Goal: Task Accomplishment & Management: Use online tool/utility

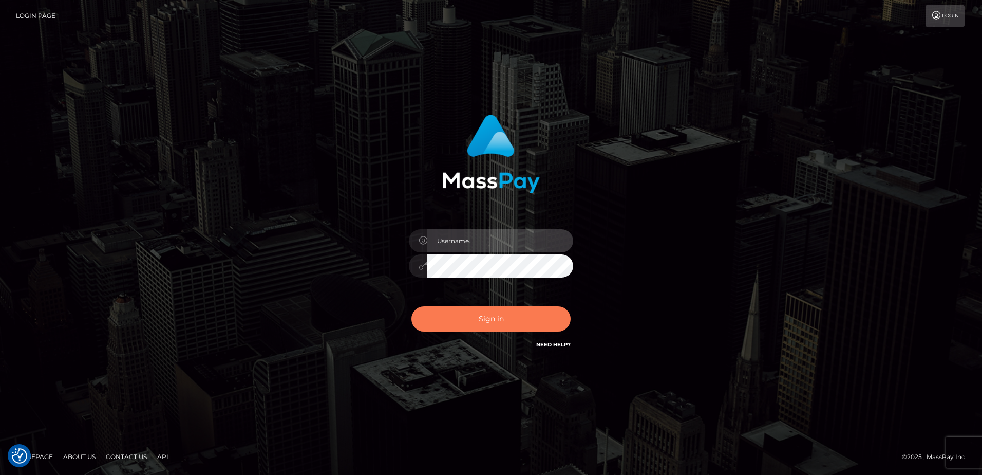
type input "alice.of"
click at [481, 329] on button "Sign in" at bounding box center [491, 318] width 159 height 25
type input "[PERSON_NAME].of"
click at [527, 312] on button "Sign in" at bounding box center [491, 318] width 159 height 25
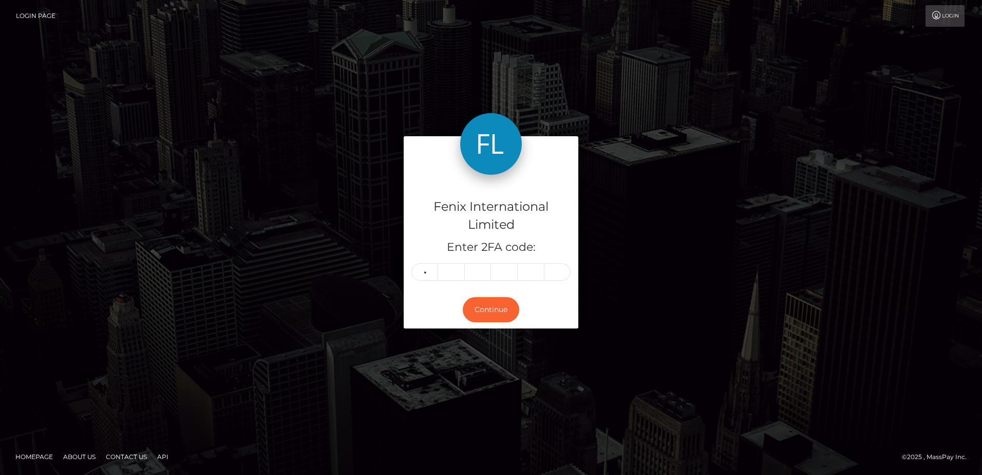
type input "9"
type input "8"
type input "4"
type input "7"
type input "2"
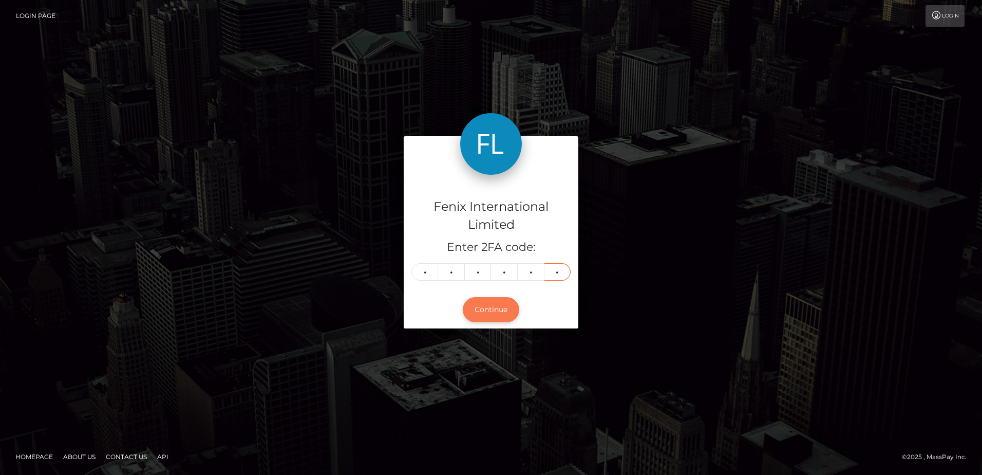
type input "2"
click at [507, 307] on button "Continue" at bounding box center [491, 309] width 57 height 25
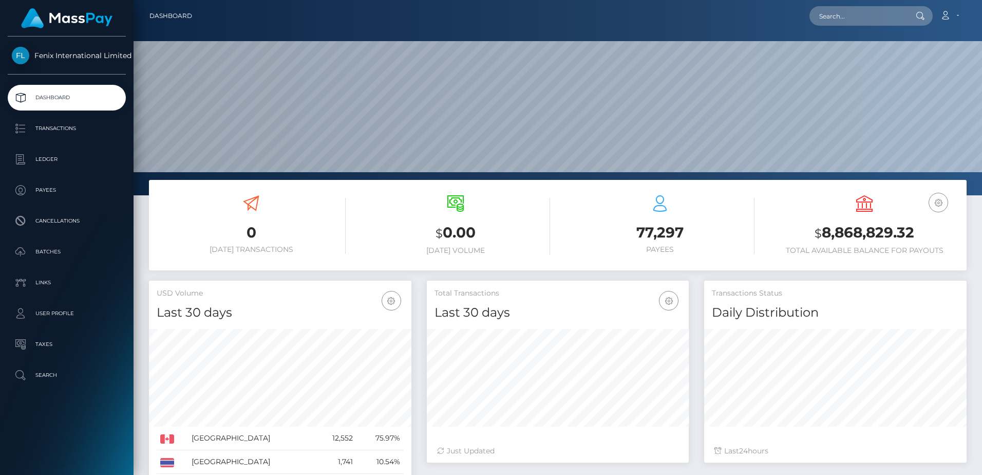
scroll to position [182, 262]
click at [94, 245] on p "Batches" at bounding box center [67, 251] width 110 height 15
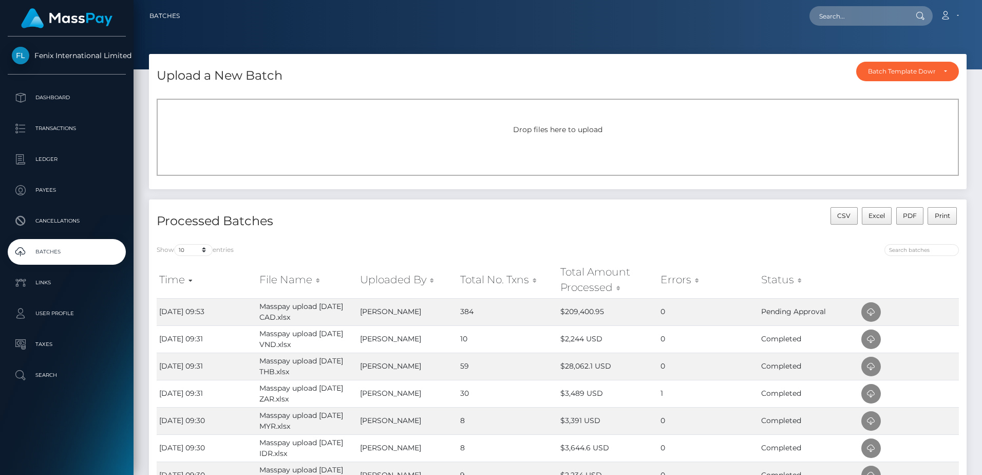
click at [553, 123] on div "Drop files here to upload" at bounding box center [558, 137] width 803 height 77
click at [590, 136] on div "Drop files here to upload" at bounding box center [558, 137] width 803 height 77
click at [558, 136] on div "Drop files here to upload" at bounding box center [558, 137] width 803 height 77
click at [529, 152] on div "Drop files here to upload" at bounding box center [558, 137] width 803 height 77
click at [539, 137] on div "Drop files here to upload" at bounding box center [558, 137] width 803 height 77
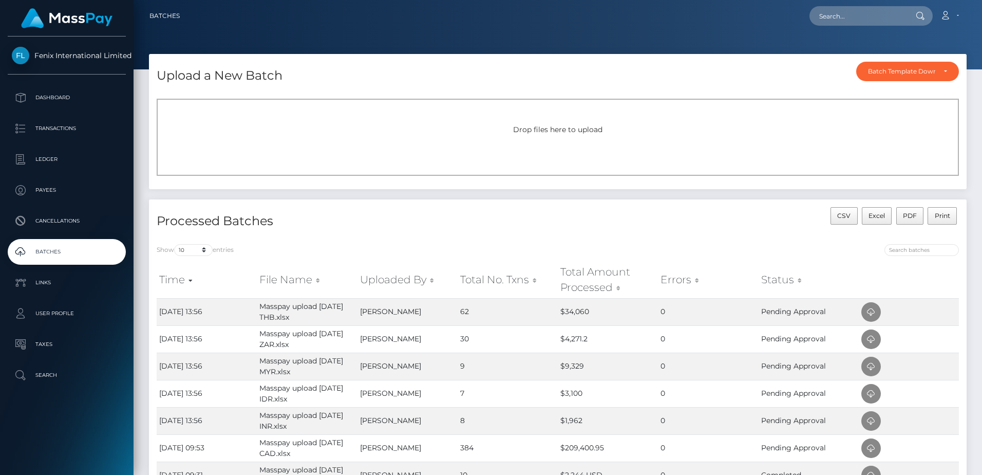
click at [551, 145] on div "Drop files here to upload" at bounding box center [558, 137] width 803 height 77
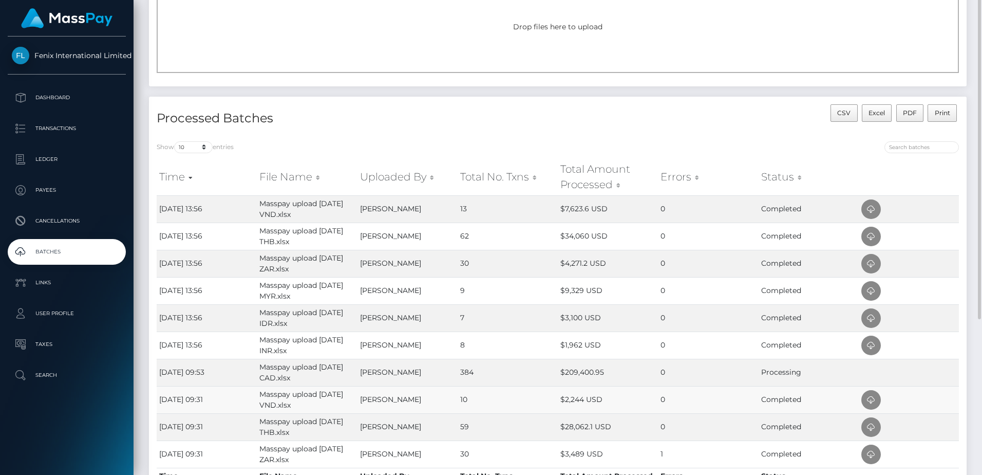
scroll to position [199, 0]
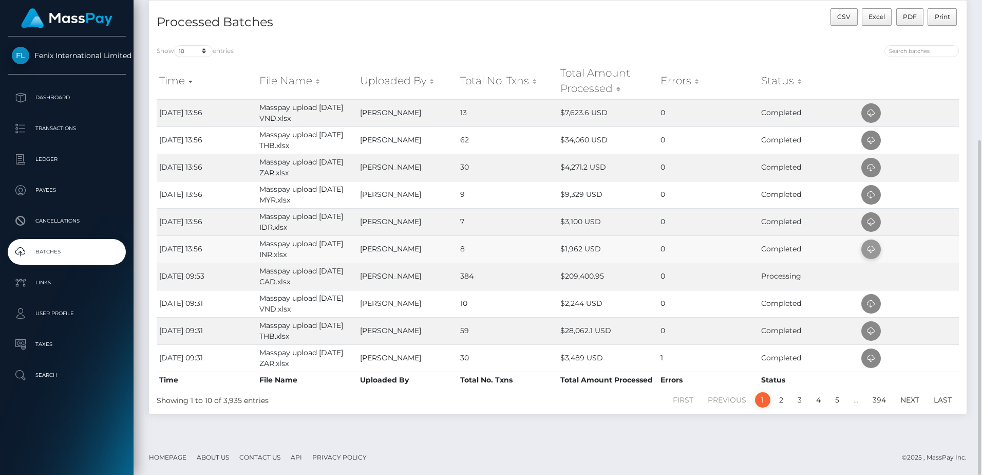
click at [872, 248] on icon at bounding box center [871, 249] width 12 height 13
click at [684, 249] on td "0" at bounding box center [708, 248] width 100 height 27
click at [870, 222] on icon at bounding box center [871, 222] width 12 height 13
click at [681, 198] on td "0" at bounding box center [708, 194] width 100 height 27
click at [871, 198] on icon at bounding box center [871, 195] width 12 height 13
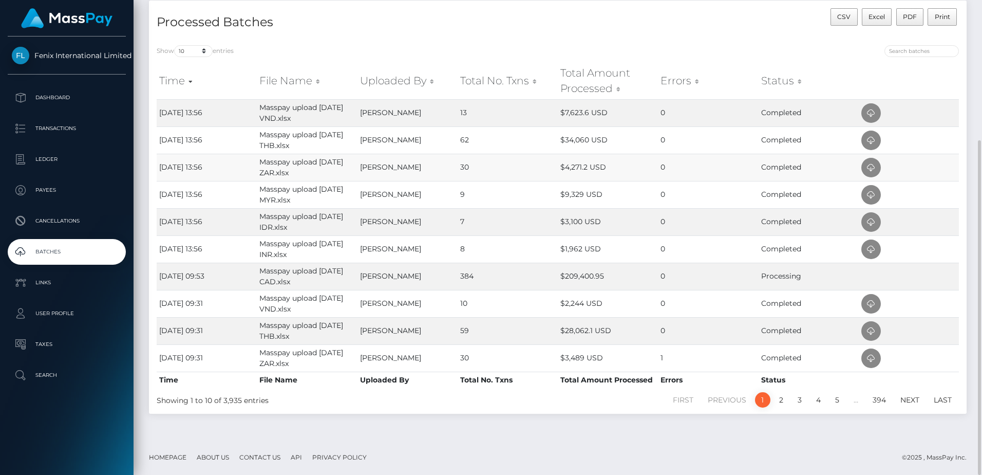
click at [684, 170] on td "0" at bounding box center [708, 167] width 100 height 27
click at [872, 167] on icon at bounding box center [871, 167] width 12 height 13
click at [711, 139] on td "0" at bounding box center [708, 139] width 100 height 27
click at [877, 143] on icon at bounding box center [871, 140] width 12 height 13
click at [713, 117] on td "0" at bounding box center [708, 112] width 100 height 27
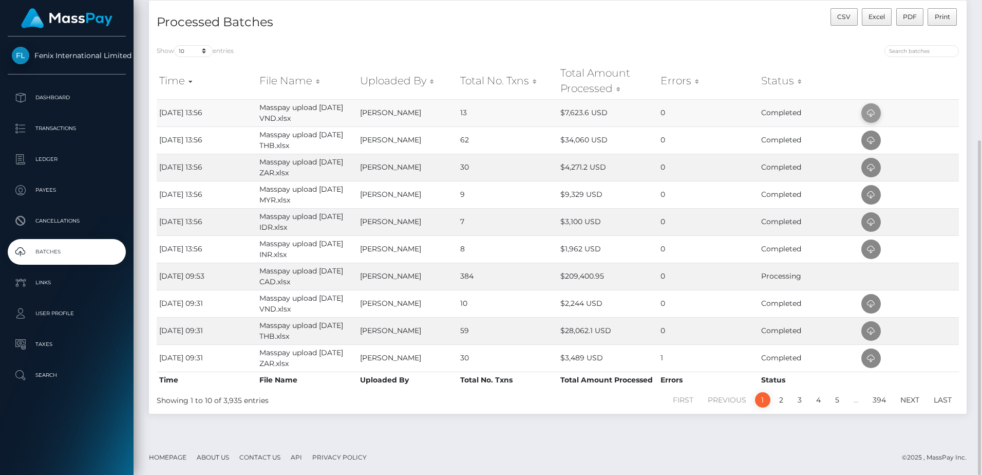
click at [868, 116] on icon at bounding box center [871, 113] width 12 height 13
click at [667, 450] on footer "Homepage About Us Contact Us API Privacy Policy © 2025 , MassPay Inc." at bounding box center [558, 457] width 849 height 36
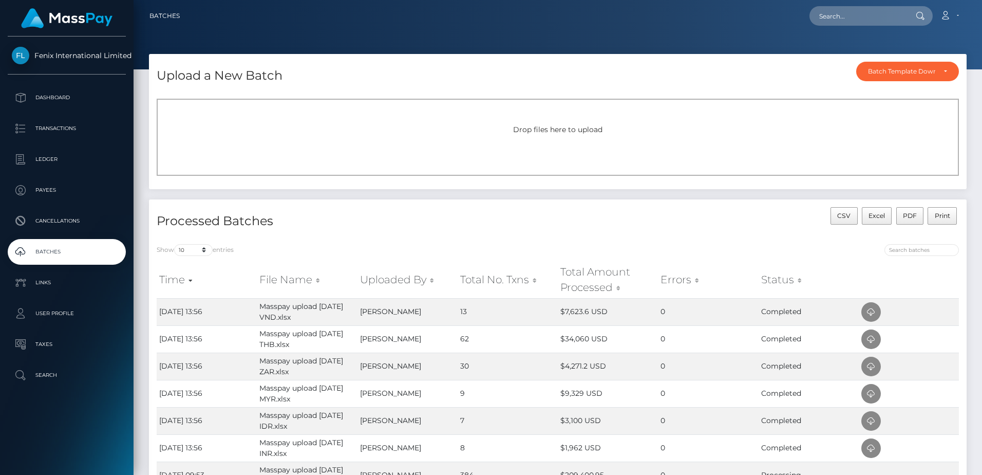
scroll to position [51, 0]
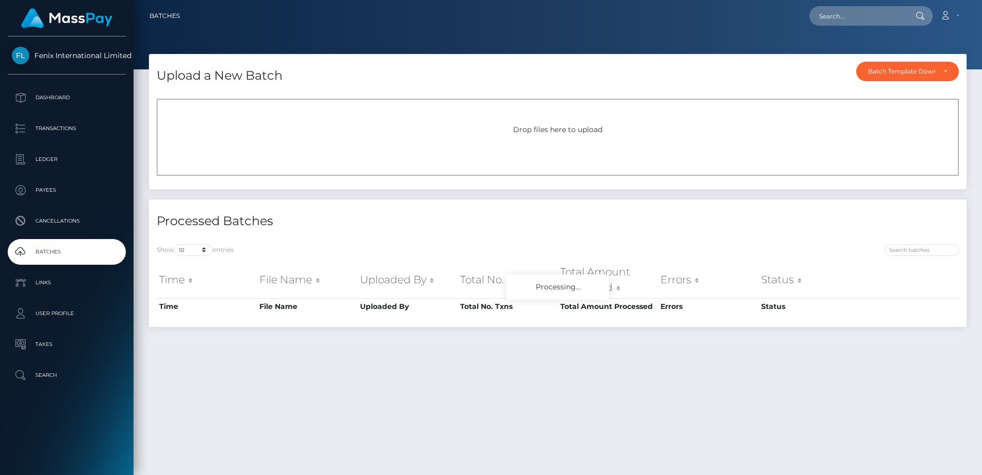
scroll to position [129, 0]
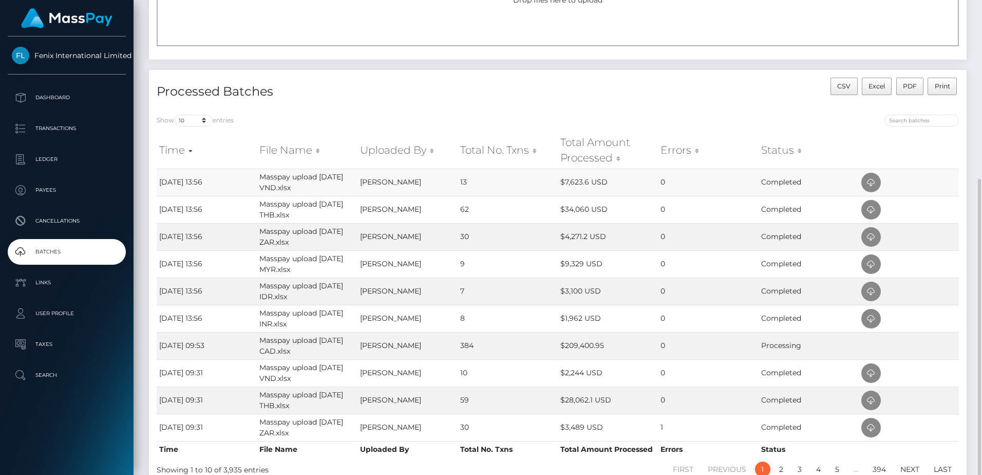
scroll to position [181, 0]
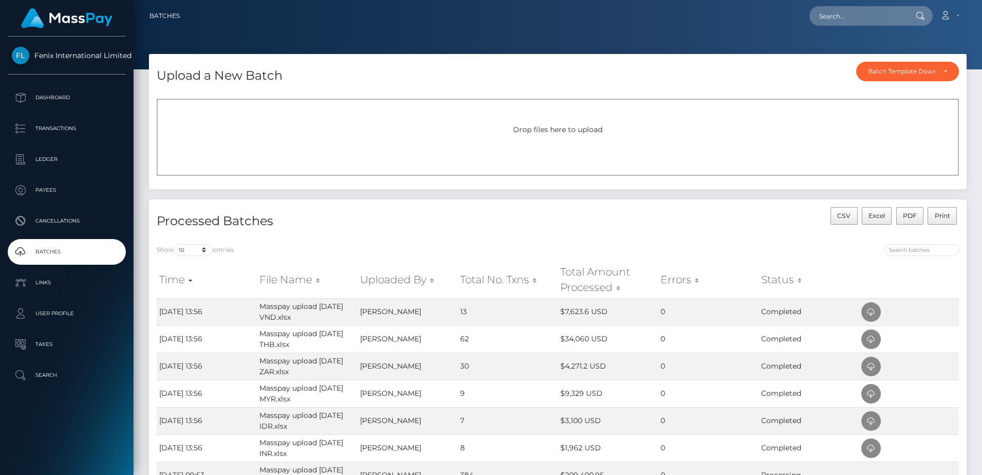
scroll to position [103, 0]
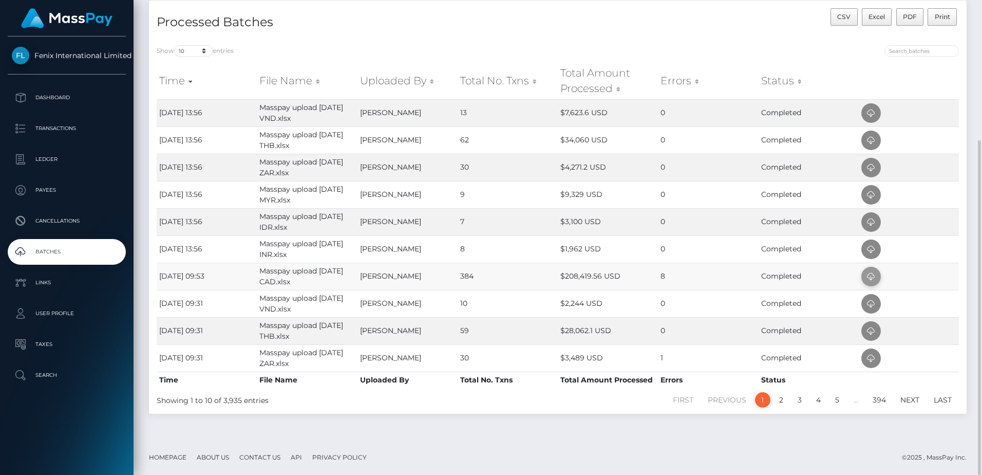
click at [867, 278] on icon at bounding box center [871, 276] width 12 height 13
